Goal: Navigation & Orientation: Find specific page/section

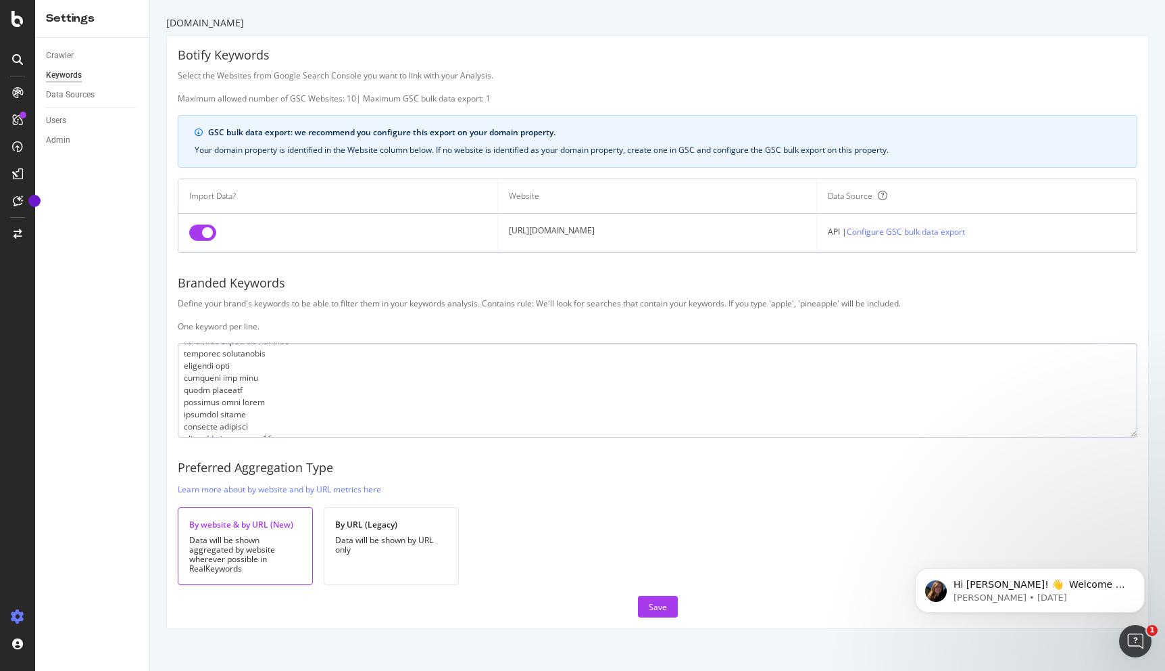
scroll to position [696, 0]
click at [77, 91] on div "Data Sources" at bounding box center [70, 95] width 49 height 14
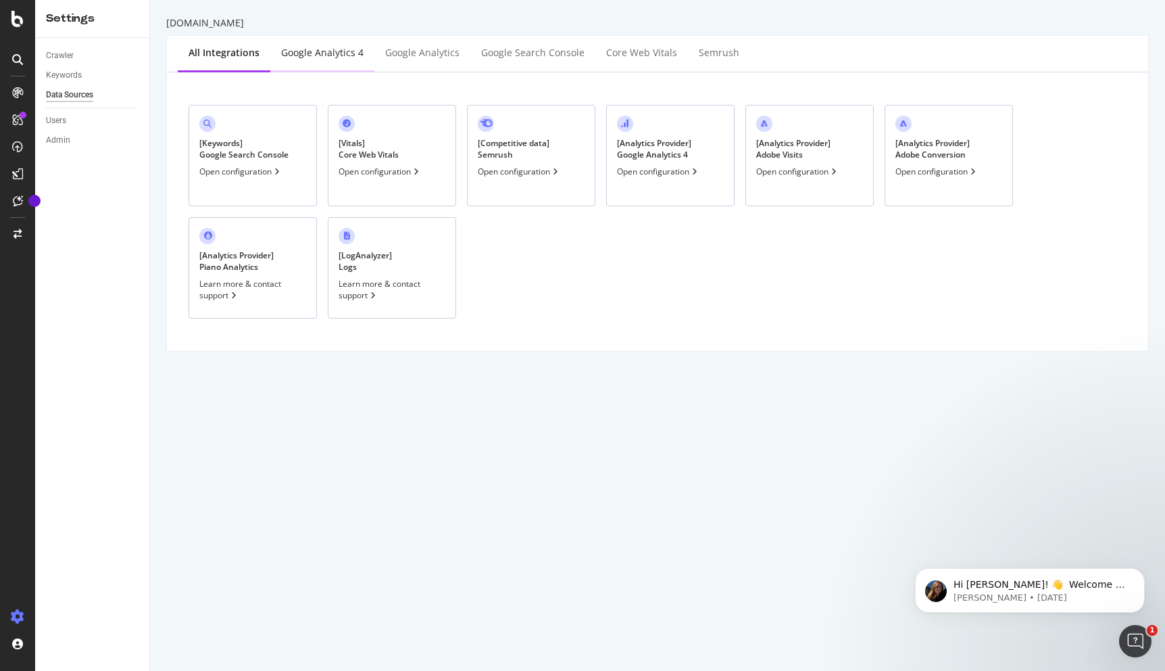
click at [320, 63] on div "Google Analytics 4" at bounding box center [322, 53] width 104 height 37
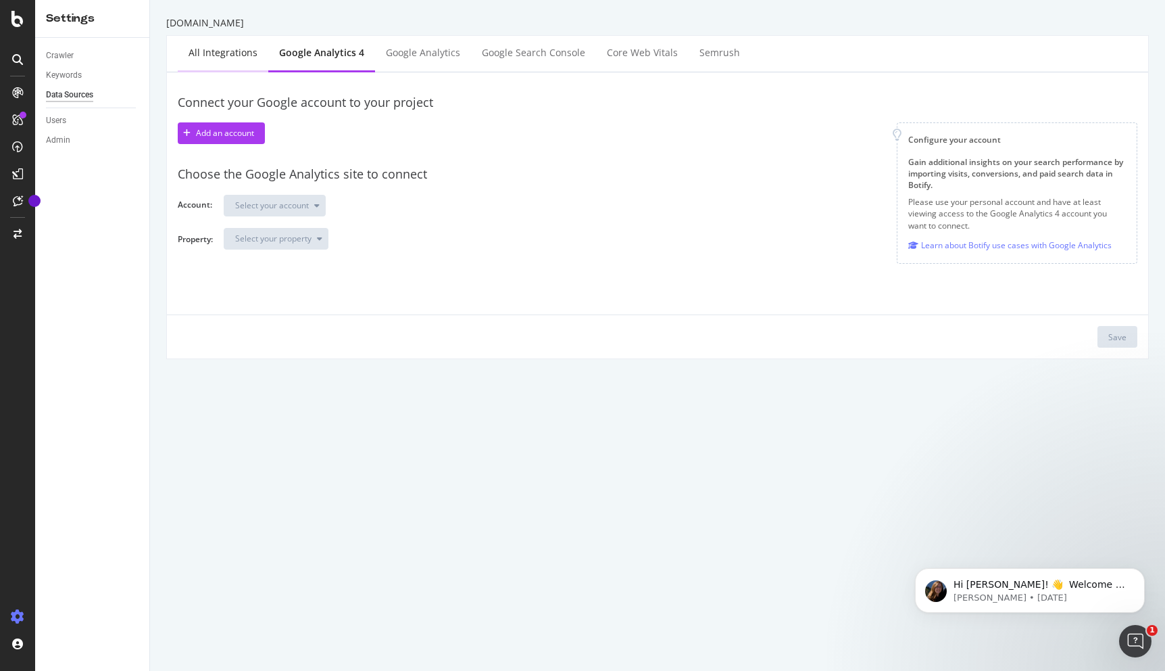
click at [234, 60] on div "All integrations" at bounding box center [223, 53] width 91 height 37
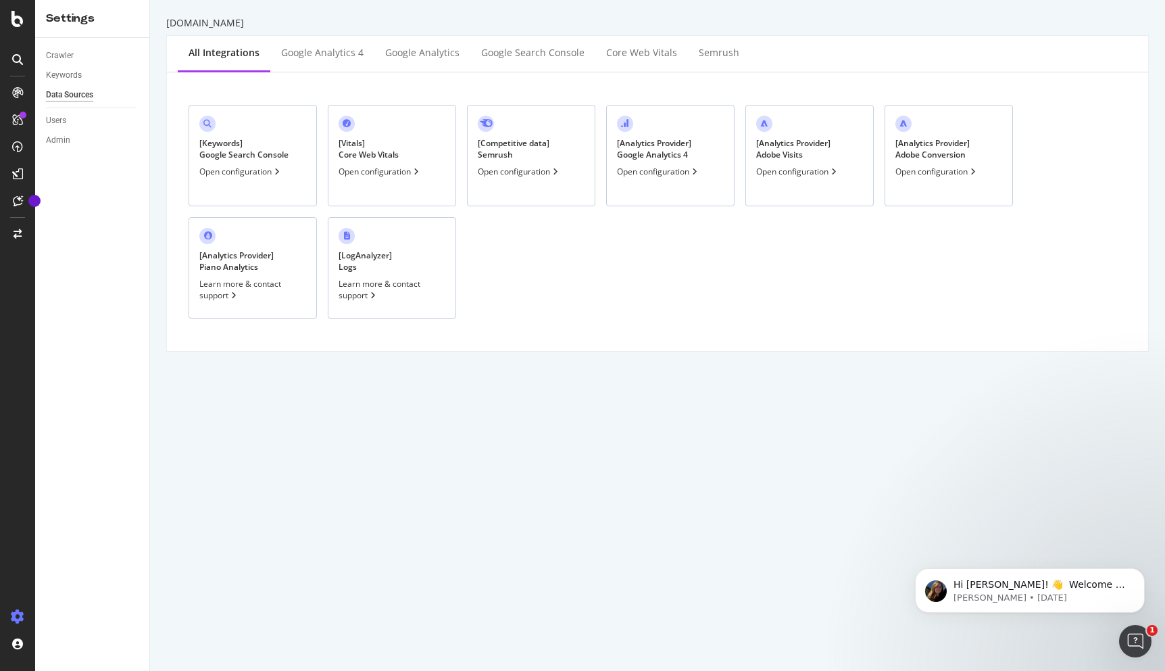
click at [259, 171] on div "Open configuration" at bounding box center [240, 171] width 83 height 11
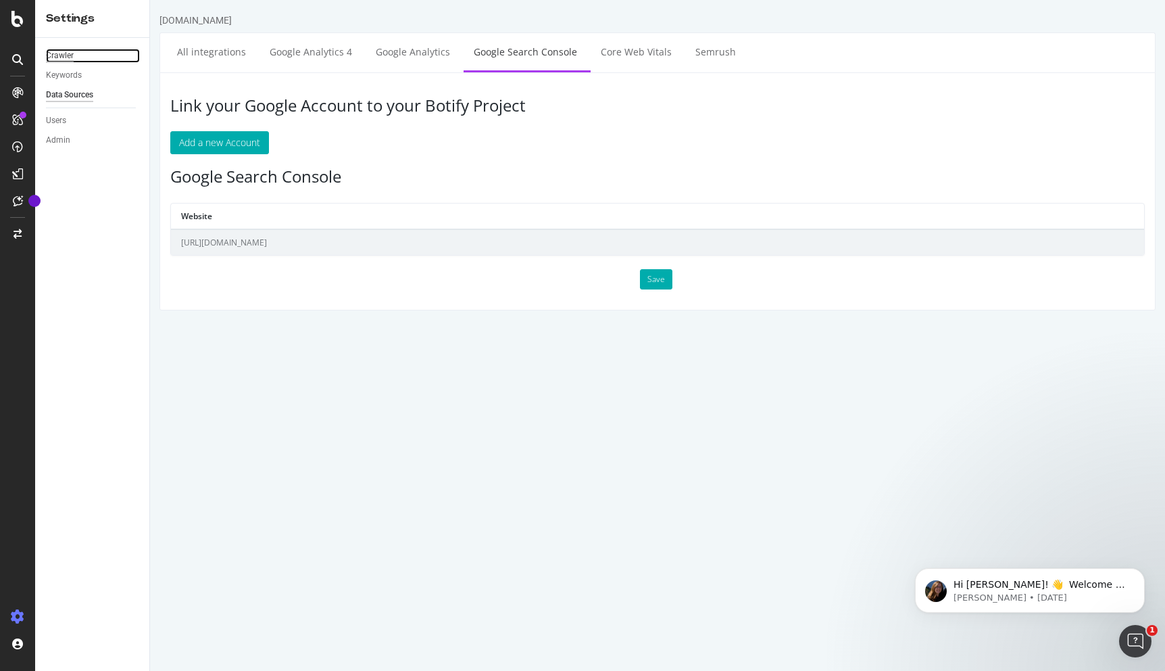
click at [59, 53] on div "Crawler" at bounding box center [60, 56] width 28 height 14
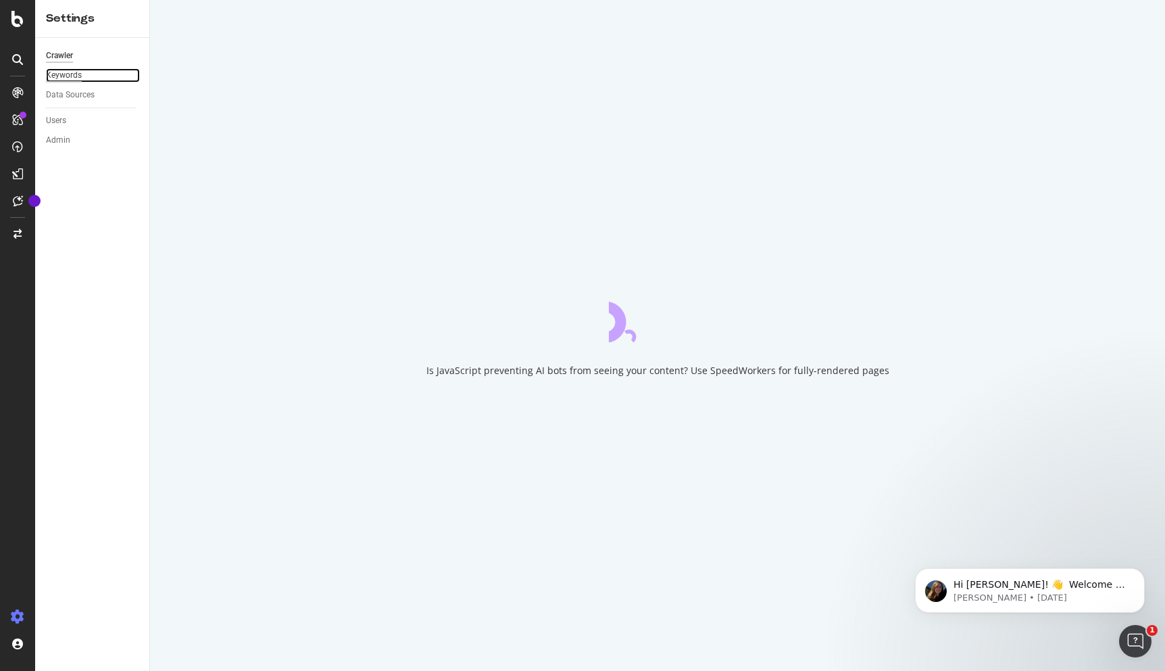
click at [59, 69] on div "Keywords" at bounding box center [64, 75] width 36 height 14
